Goal: Information Seeking & Learning: Learn about a topic

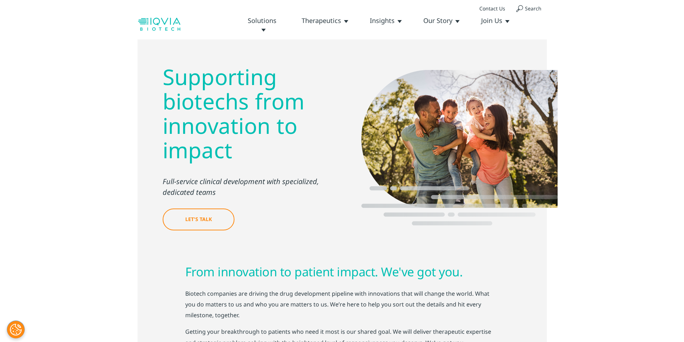
click at [0, 0] on link "Clinical Development" at bounding box center [0, 0] width 0 height 0
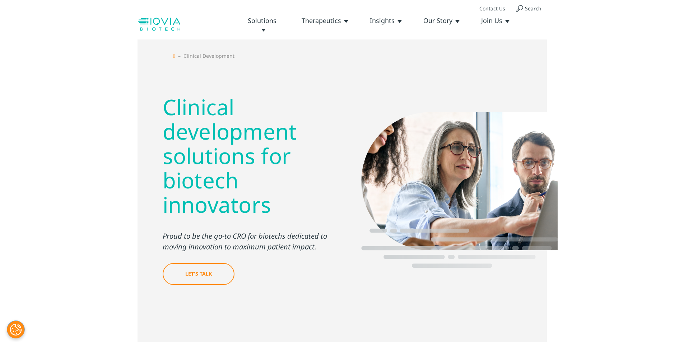
click at [0, 0] on link "Global Experience" at bounding box center [0, 0] width 0 height 0
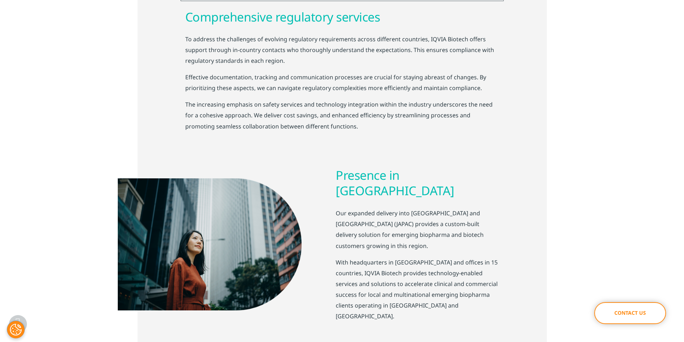
scroll to position [646, 0]
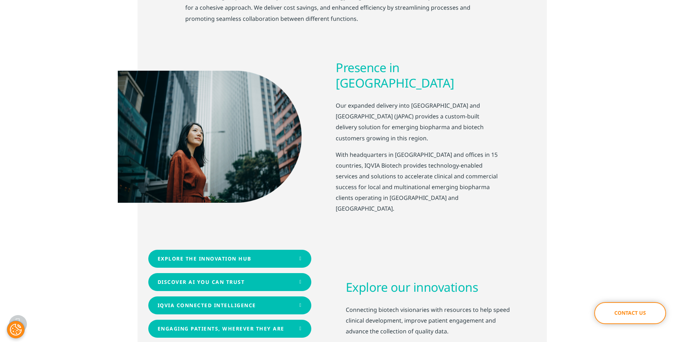
click at [300, 256] on icon at bounding box center [300, 258] width 3 height 5
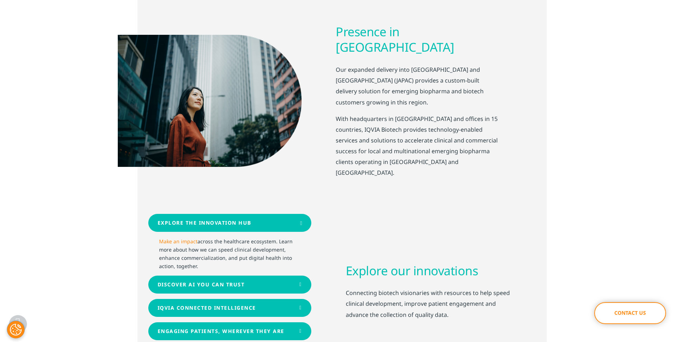
scroll to position [718, 0]
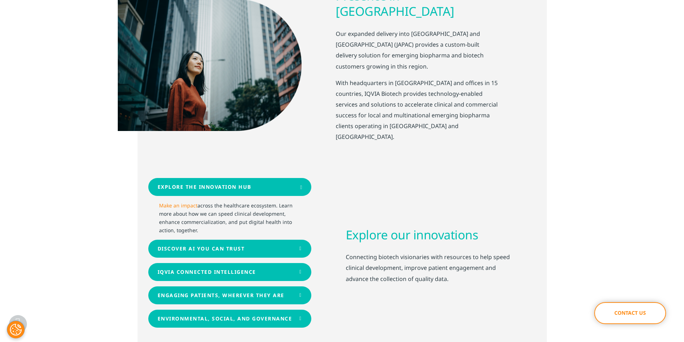
click at [220, 184] on div "Explore the Innovation Hub" at bounding box center [205, 187] width 94 height 6
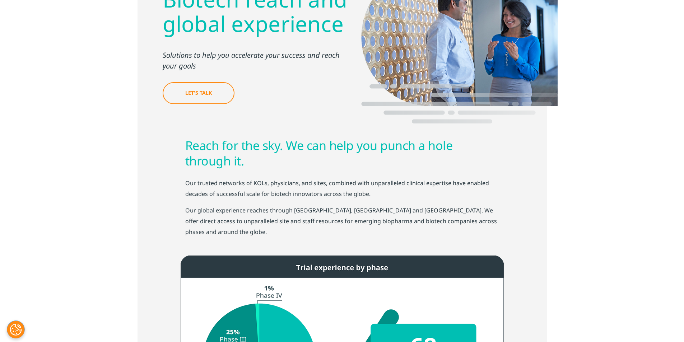
scroll to position [0, 0]
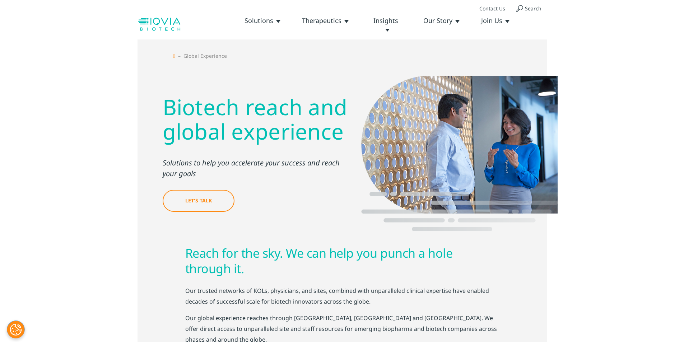
click at [0, 0] on link "Insights & Resources" at bounding box center [0, 0] width 0 height 0
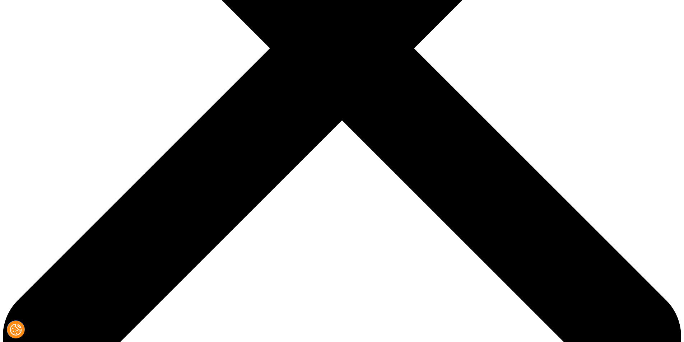
scroll to position [740, 0]
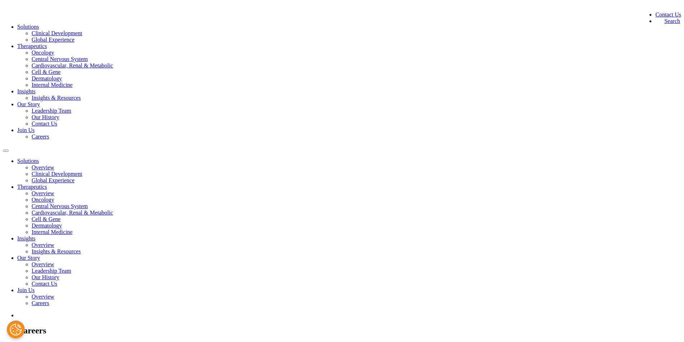
click at [71, 108] on link "Leadership Team" at bounding box center [51, 111] width 39 height 6
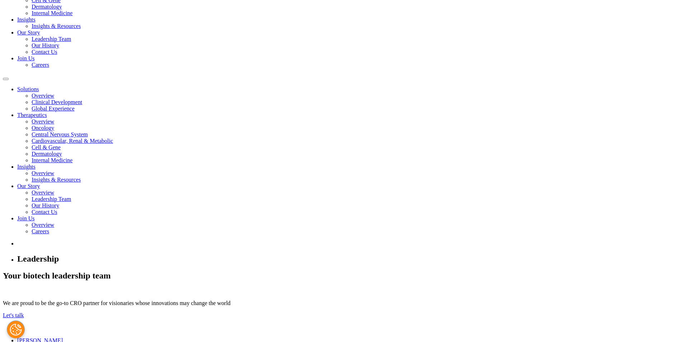
click at [219, 337] on div "[PERSON_NAME]" at bounding box center [349, 340] width 664 height 6
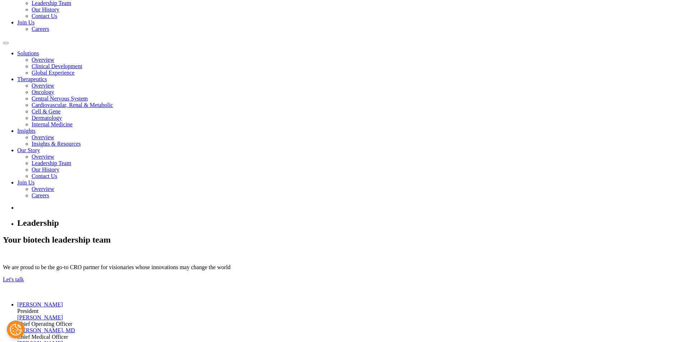
scroll to position [144, 0]
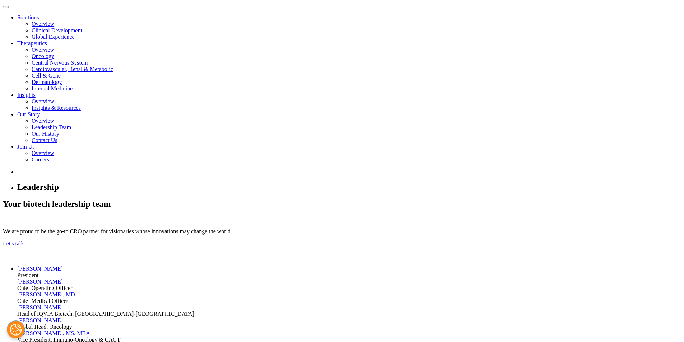
click at [292, 279] on div "[PERSON_NAME]" at bounding box center [349, 282] width 664 height 6
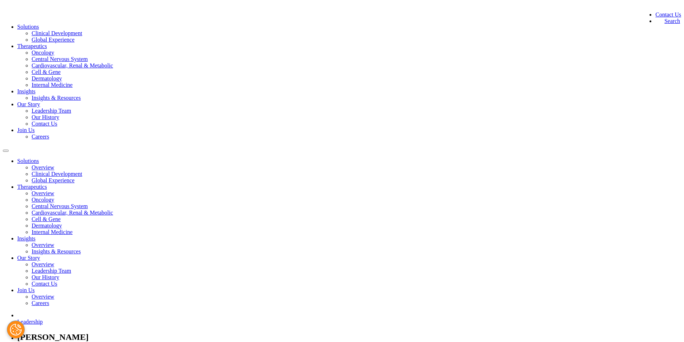
scroll to position [36, 0]
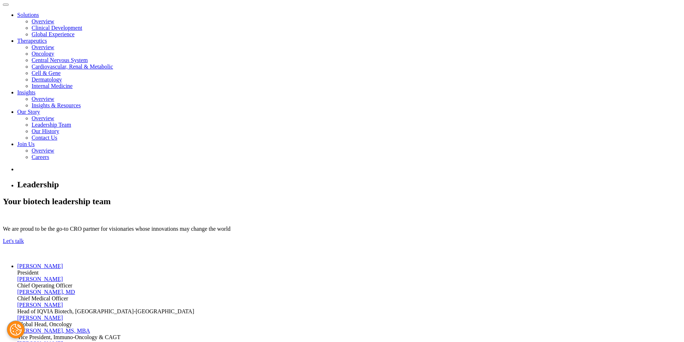
click at [452, 302] on div "[PERSON_NAME]" at bounding box center [349, 305] width 664 height 6
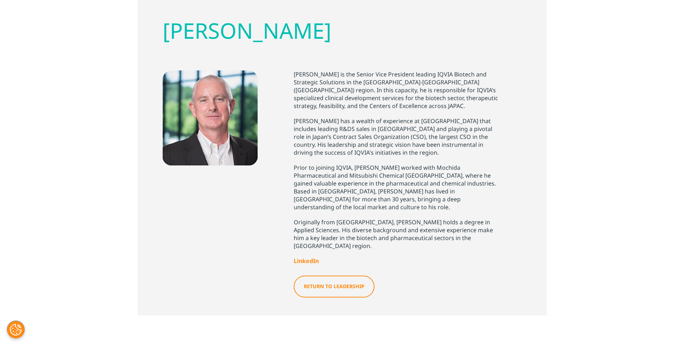
scroll to position [137, 0]
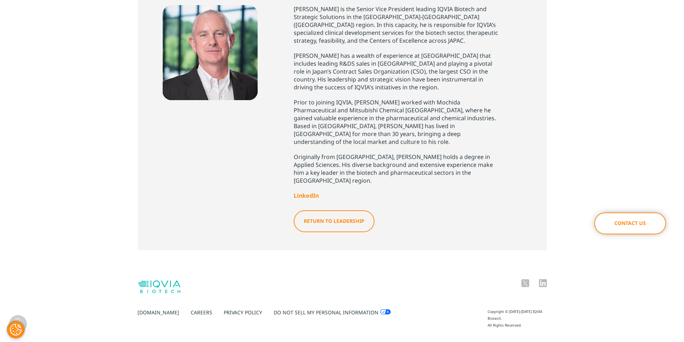
click at [351, 210] on link "Return to LEADERSHIP" at bounding box center [334, 221] width 81 height 22
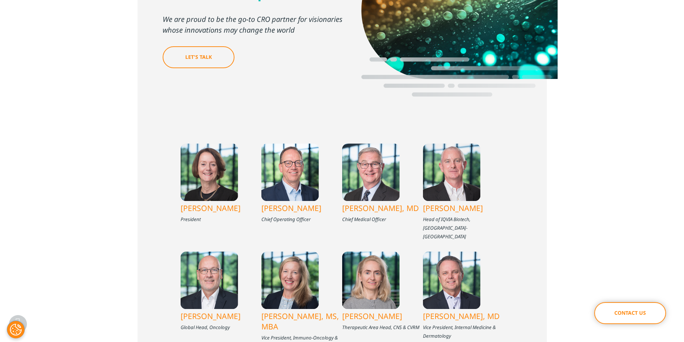
scroll to position [179, 0]
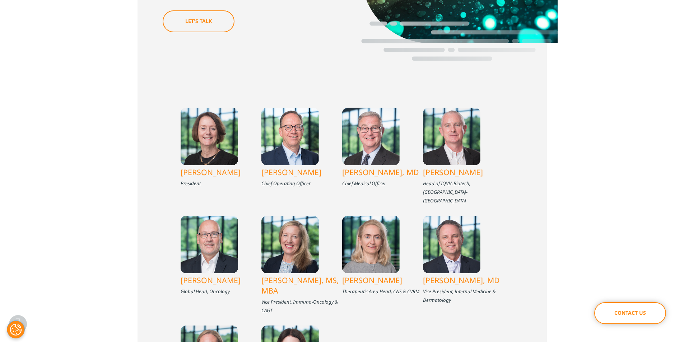
click at [216, 264] on div at bounding box center [209, 244] width 57 height 57
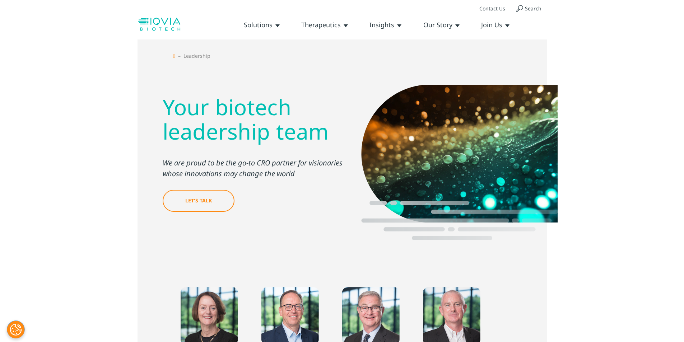
click at [0, 0] on link "Our History" at bounding box center [0, 0] width 0 height 0
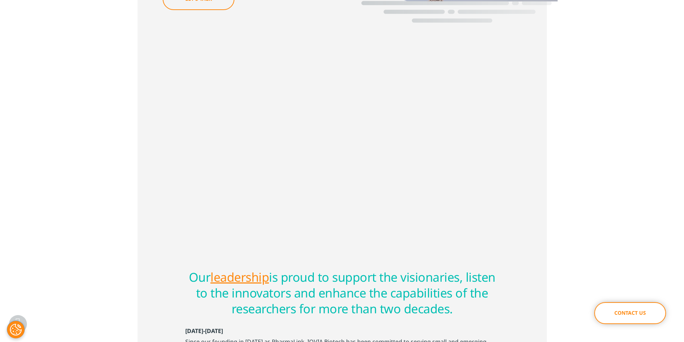
scroll to position [179, 0]
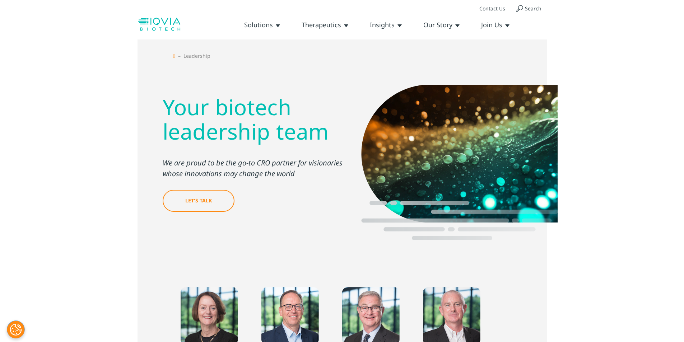
click at [0, 0] on link "Careers" at bounding box center [0, 0] width 0 height 0
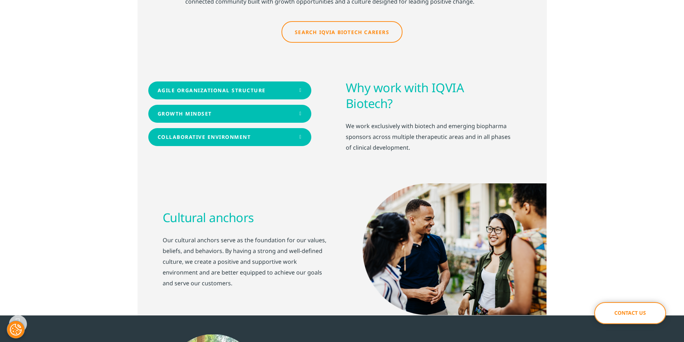
scroll to position [179, 0]
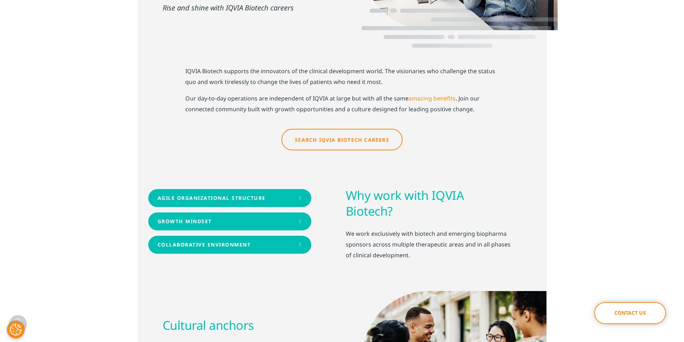
click at [337, 129] on link "Search IQVIA Biotech Careers" at bounding box center [341, 140] width 121 height 22
click at [375, 129] on link "Search IQVIA Biotech Careers" at bounding box center [341, 140] width 121 height 22
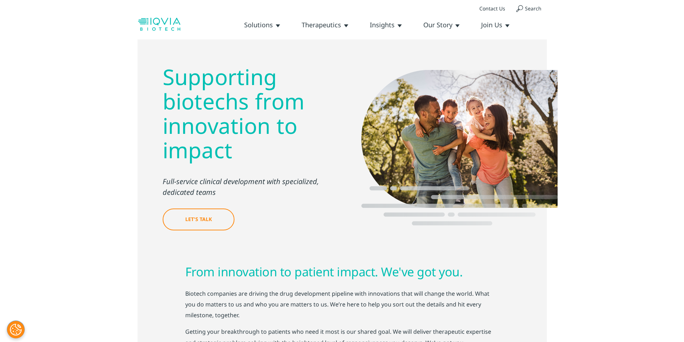
click at [0, 0] on link "Careers" at bounding box center [0, 0] width 0 height 0
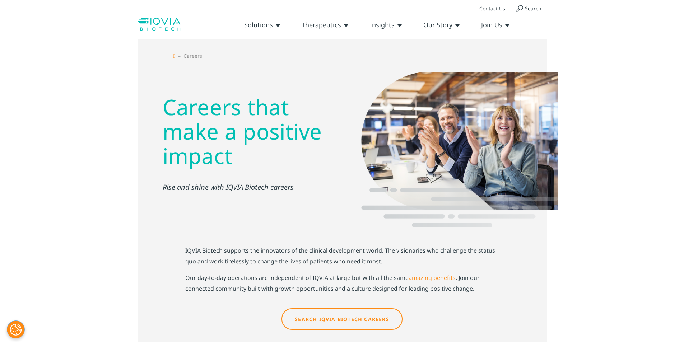
click at [333, 308] on link "Search IQVIA Biotech Careers" at bounding box center [341, 319] width 121 height 22
